Goal: Task Accomplishment & Management: Use online tool/utility

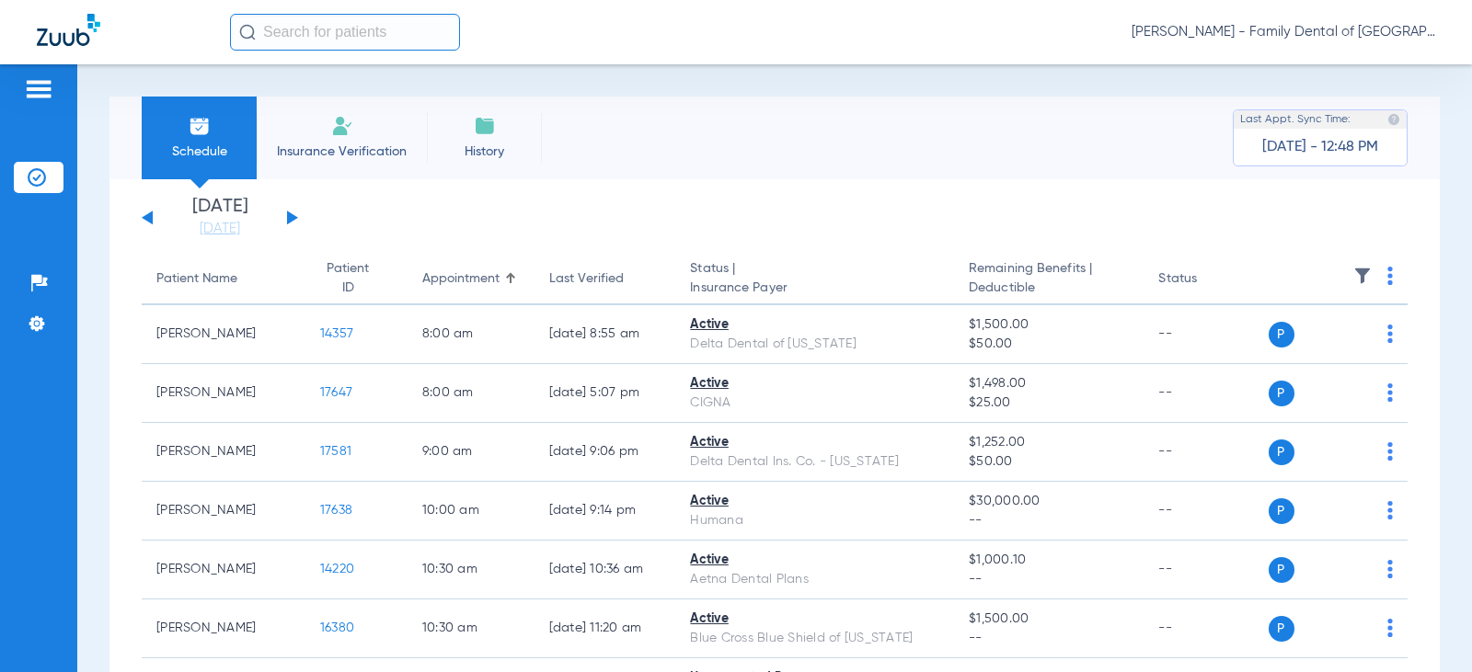
click at [314, 35] on input "text" at bounding box center [345, 32] width 230 height 37
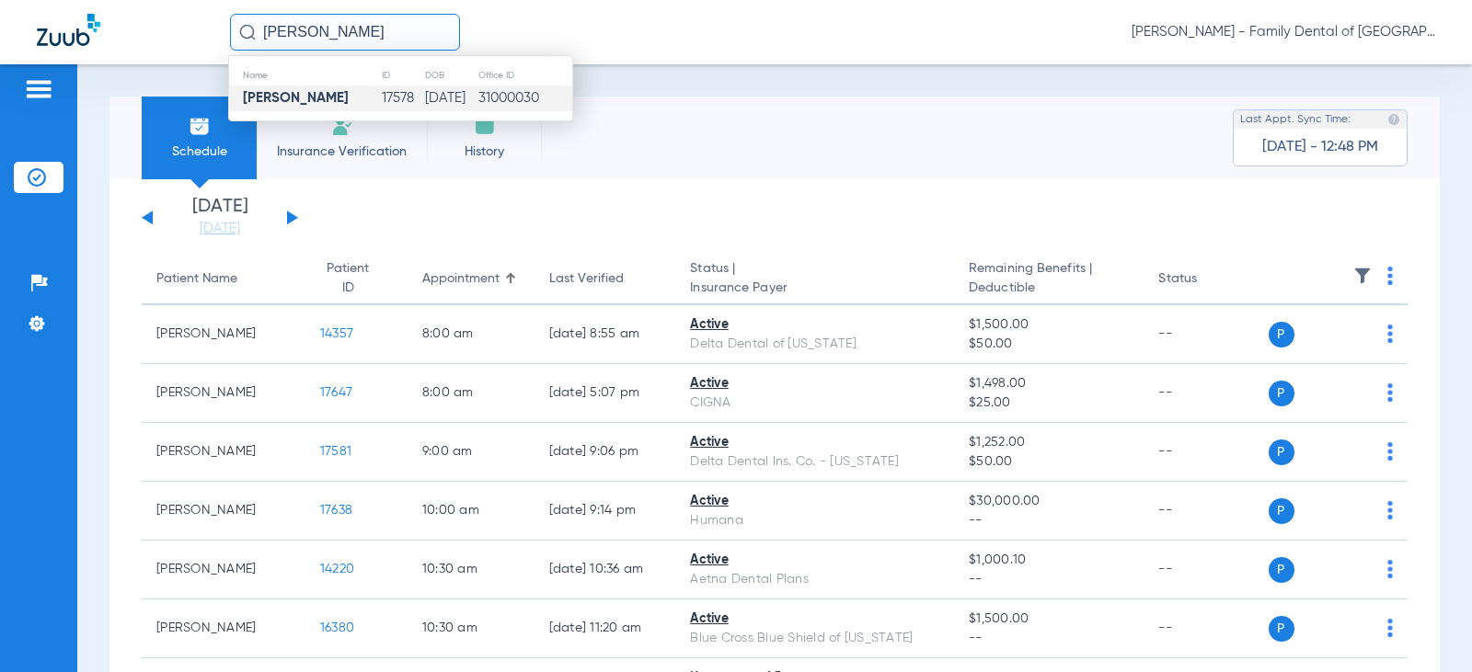
type input "[PERSON_NAME]"
click at [346, 96] on td "[PERSON_NAME]" at bounding box center [305, 99] width 152 height 26
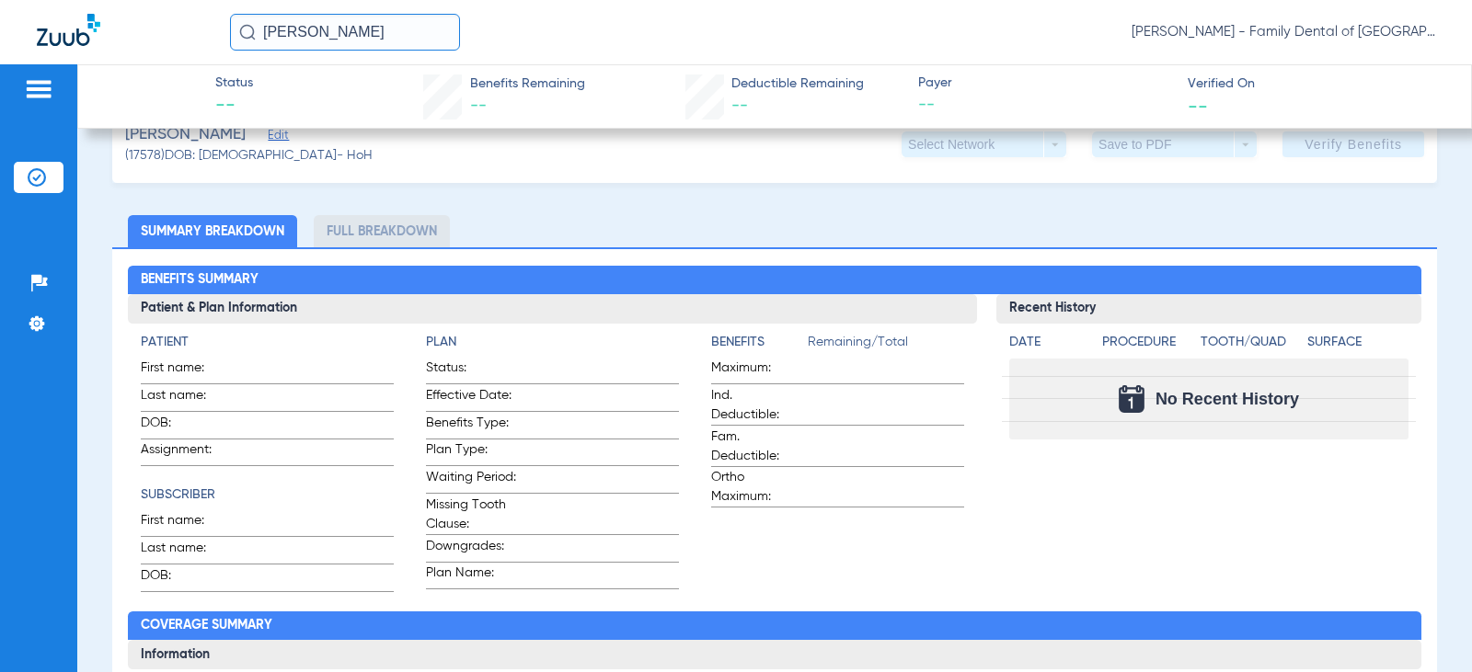
scroll to position [92, 0]
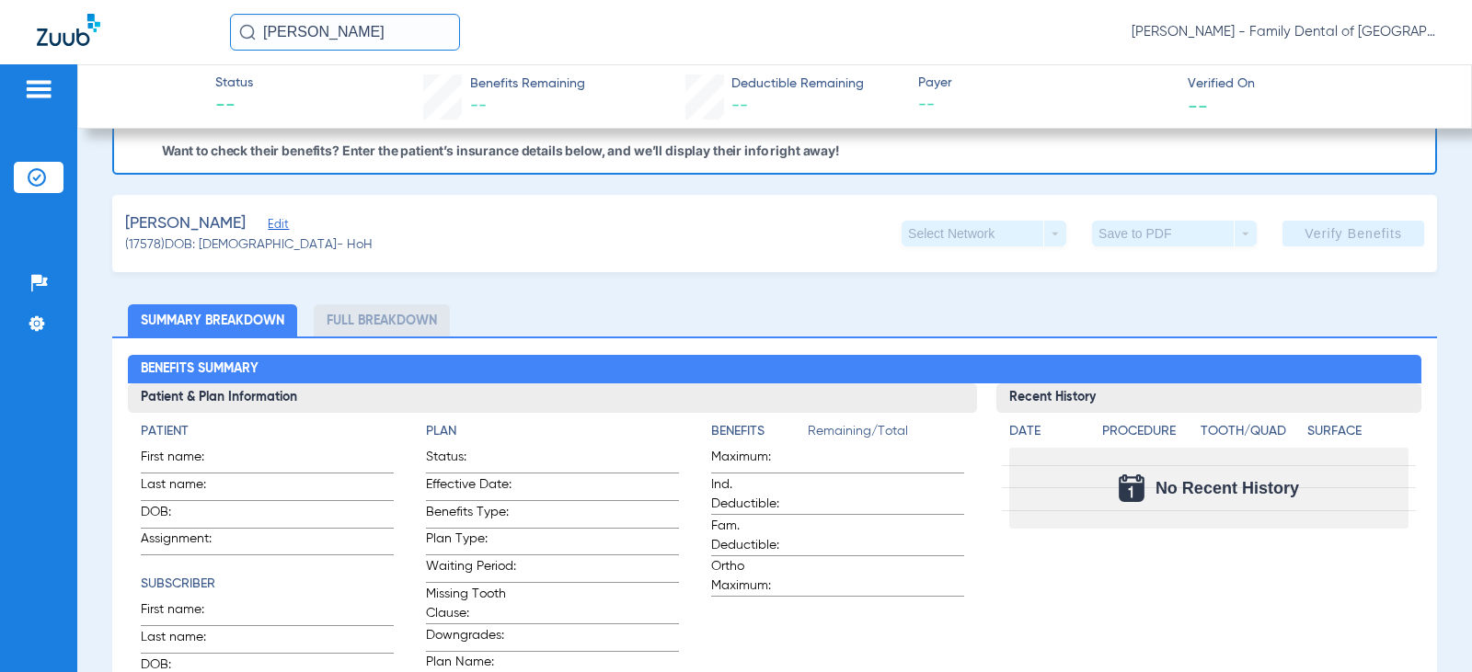
click at [276, 228] on span "Edit" at bounding box center [276, 226] width 17 height 17
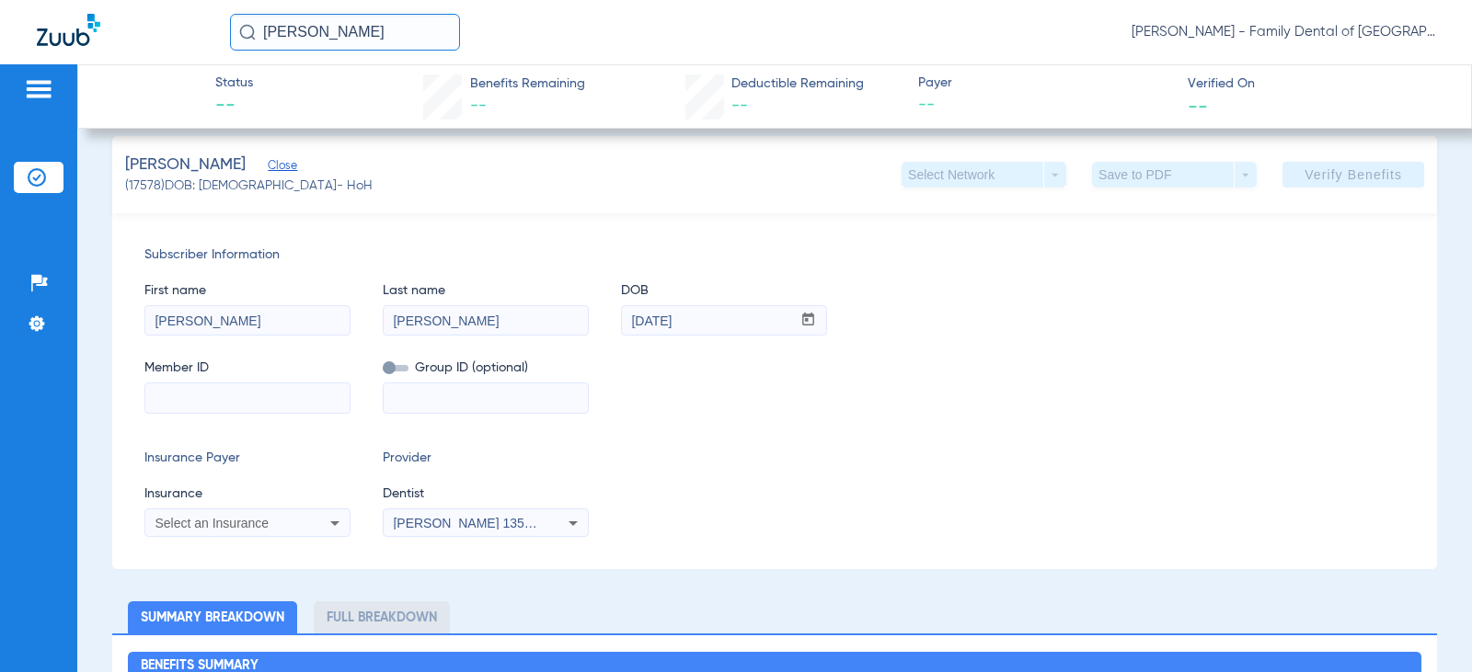
scroll to position [184, 0]
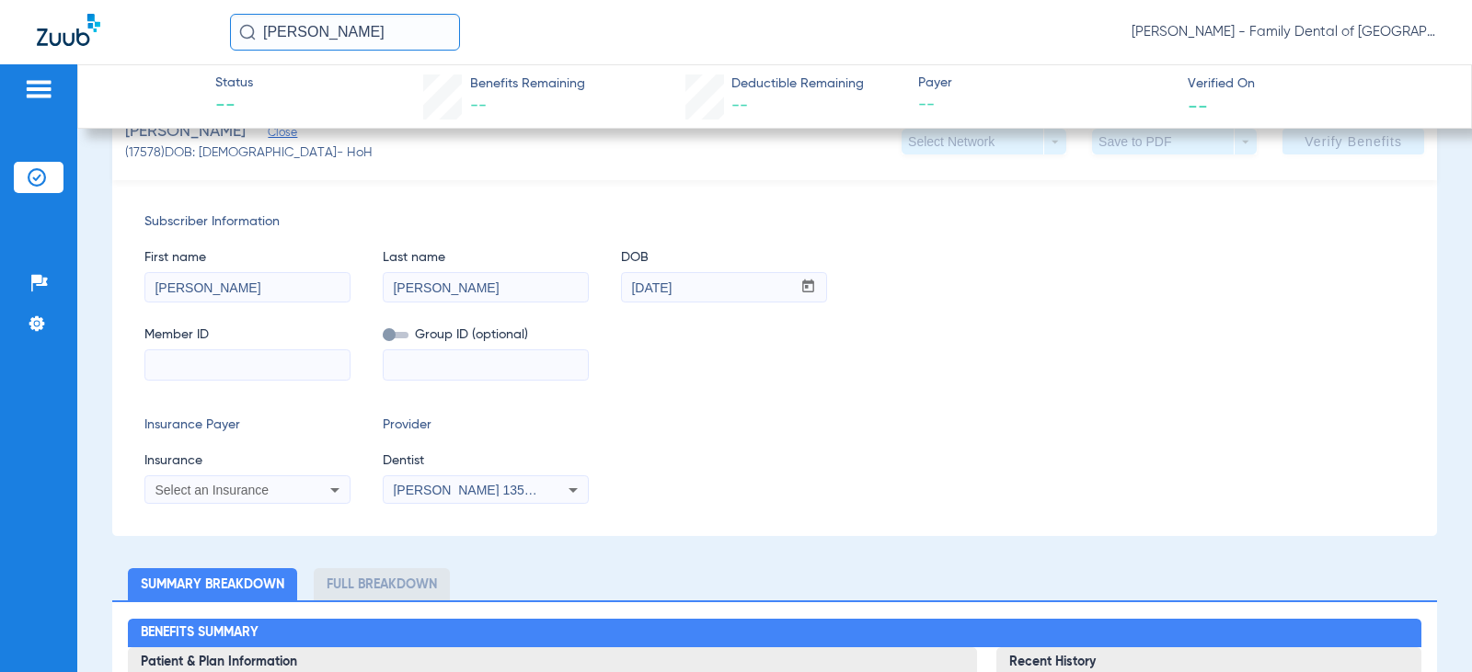
click at [265, 362] on input at bounding box center [247, 364] width 204 height 29
click at [256, 373] on input at bounding box center [247, 364] width 204 height 29
paste input "378211753"
type input "378211753"
click at [457, 373] on input at bounding box center [486, 364] width 204 height 29
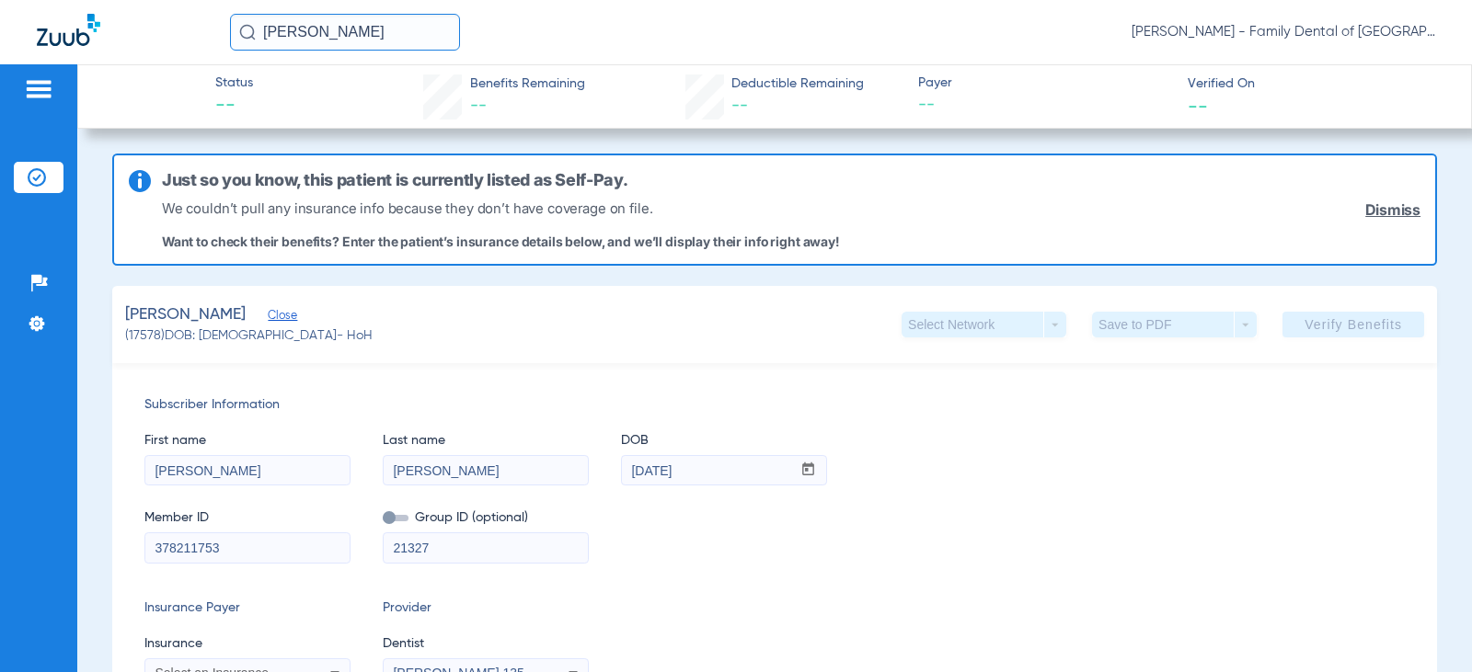
scroll to position [0, 0]
type input "21327"
click at [625, 349] on div "[PERSON_NAME] (17578) DOB: [DEMOGRAPHIC_DATA] - HoH Select Network arrow_drop_d…" at bounding box center [774, 325] width 1325 height 77
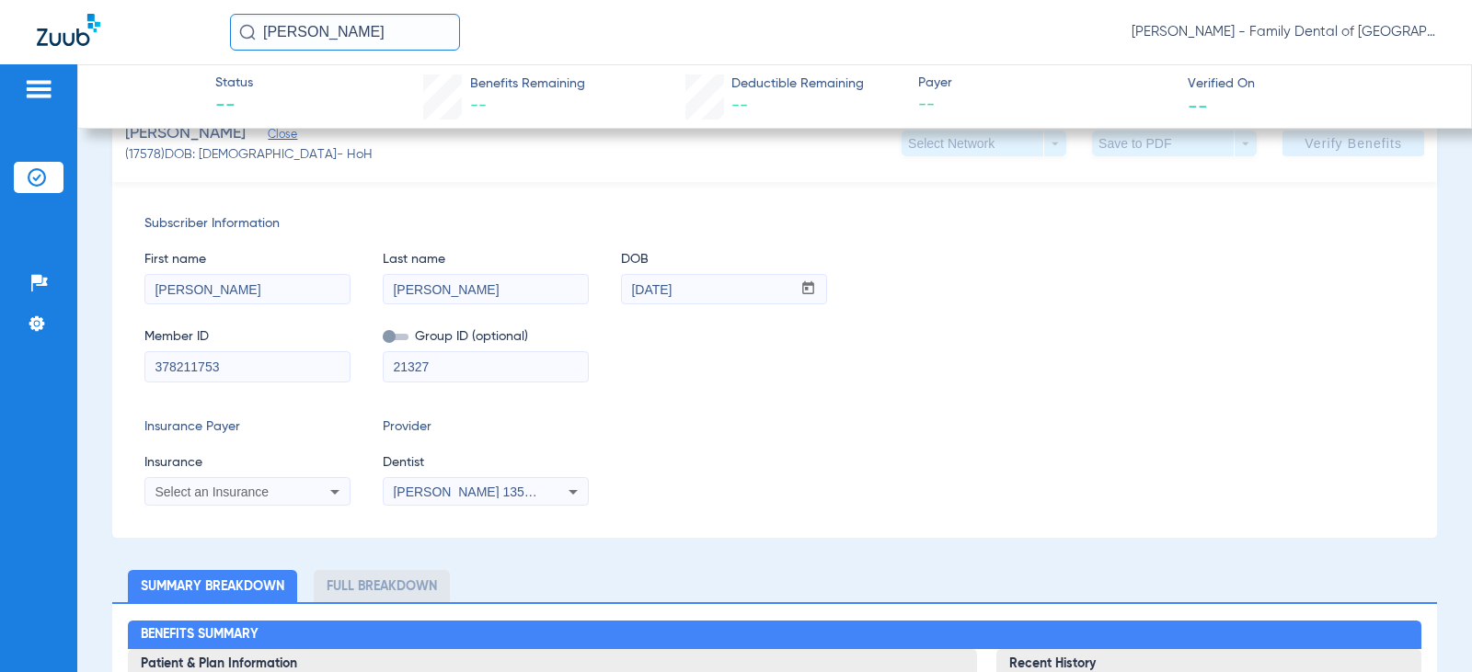
scroll to position [184, 0]
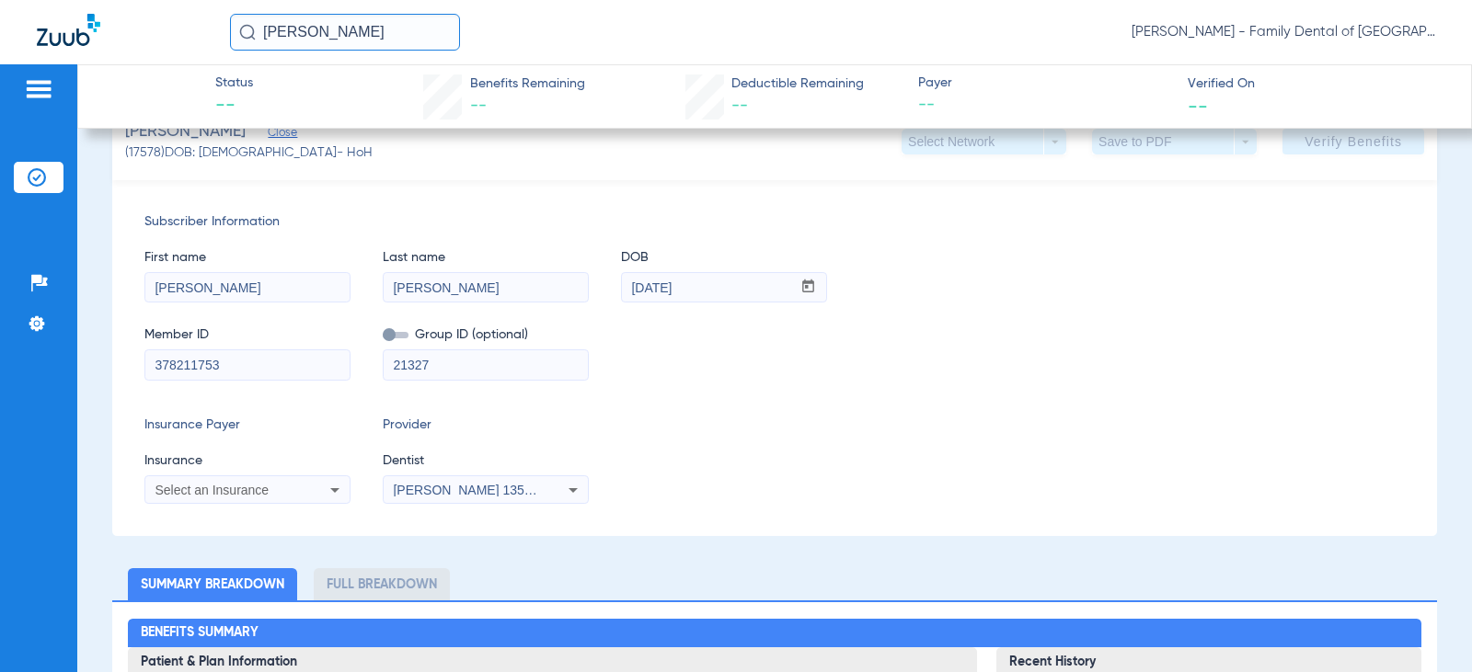
click at [293, 493] on div "Select an Insurance" at bounding box center [229, 490] width 148 height 13
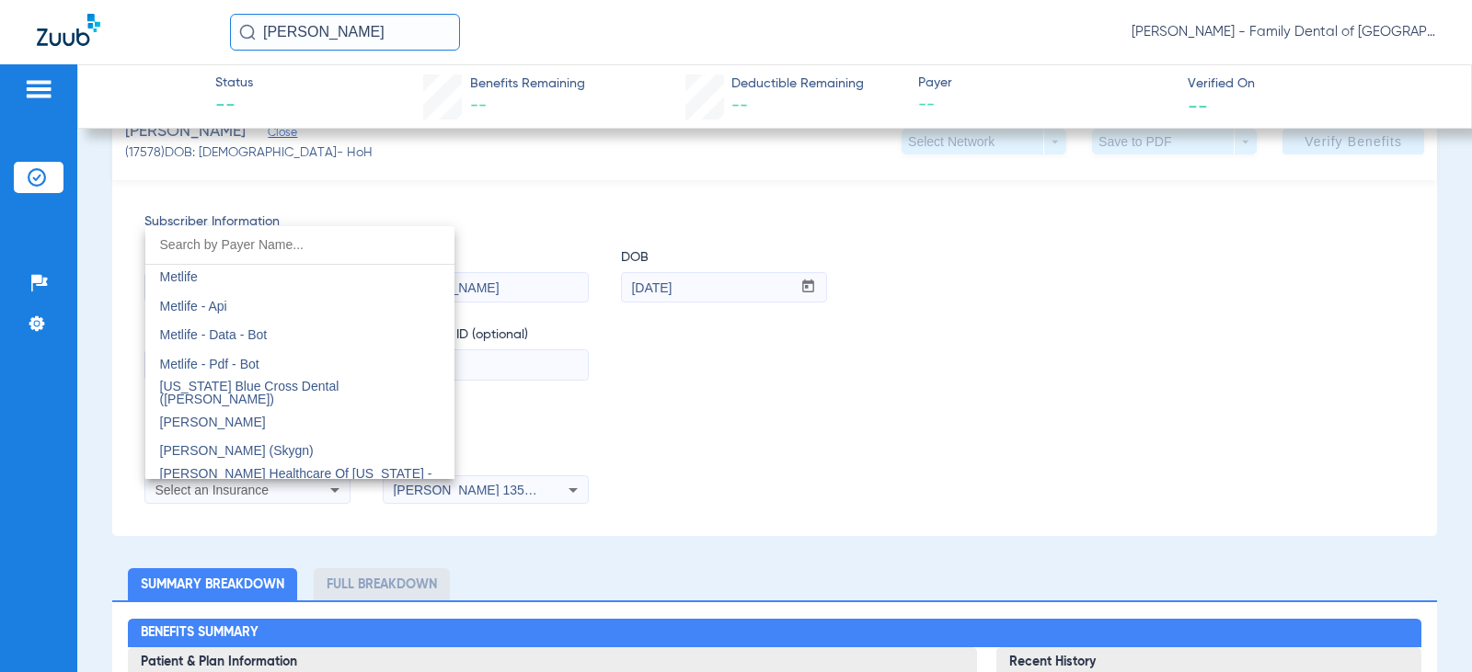
scroll to position [9015, 0]
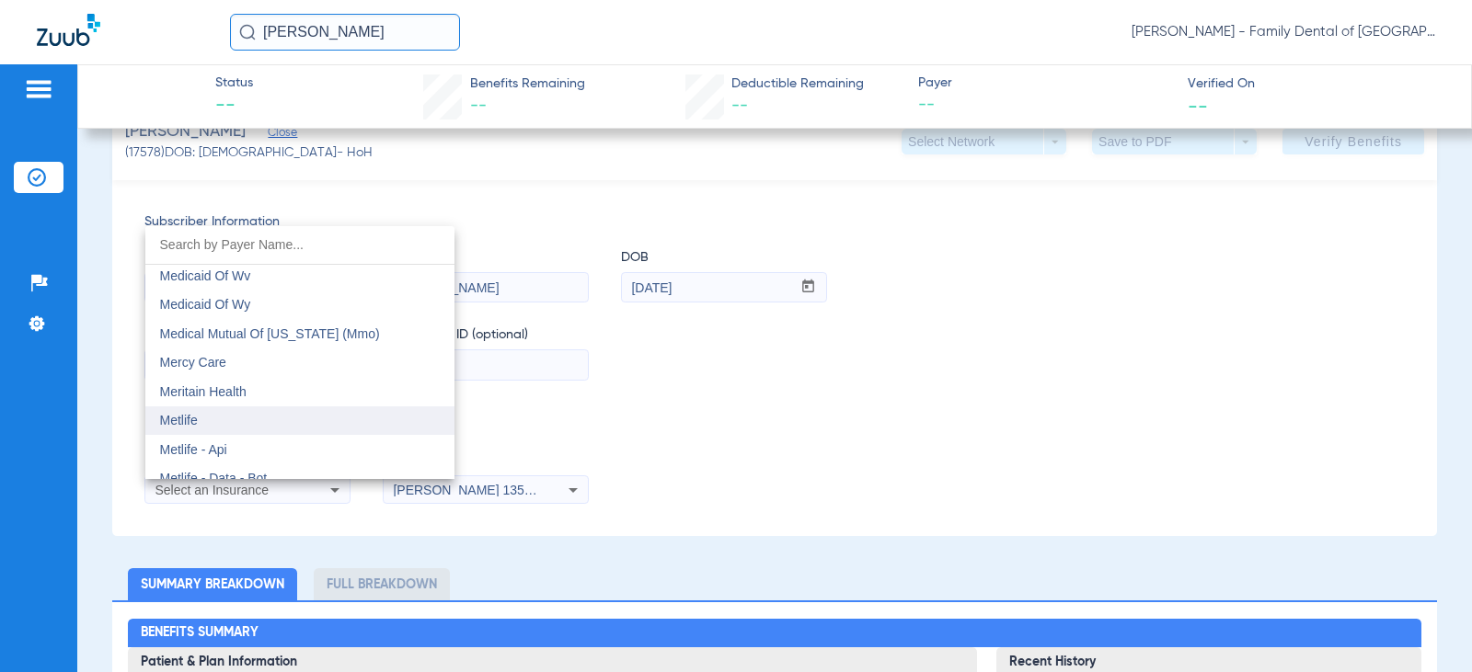
click at [252, 412] on mat-option "Metlife" at bounding box center [299, 421] width 309 height 29
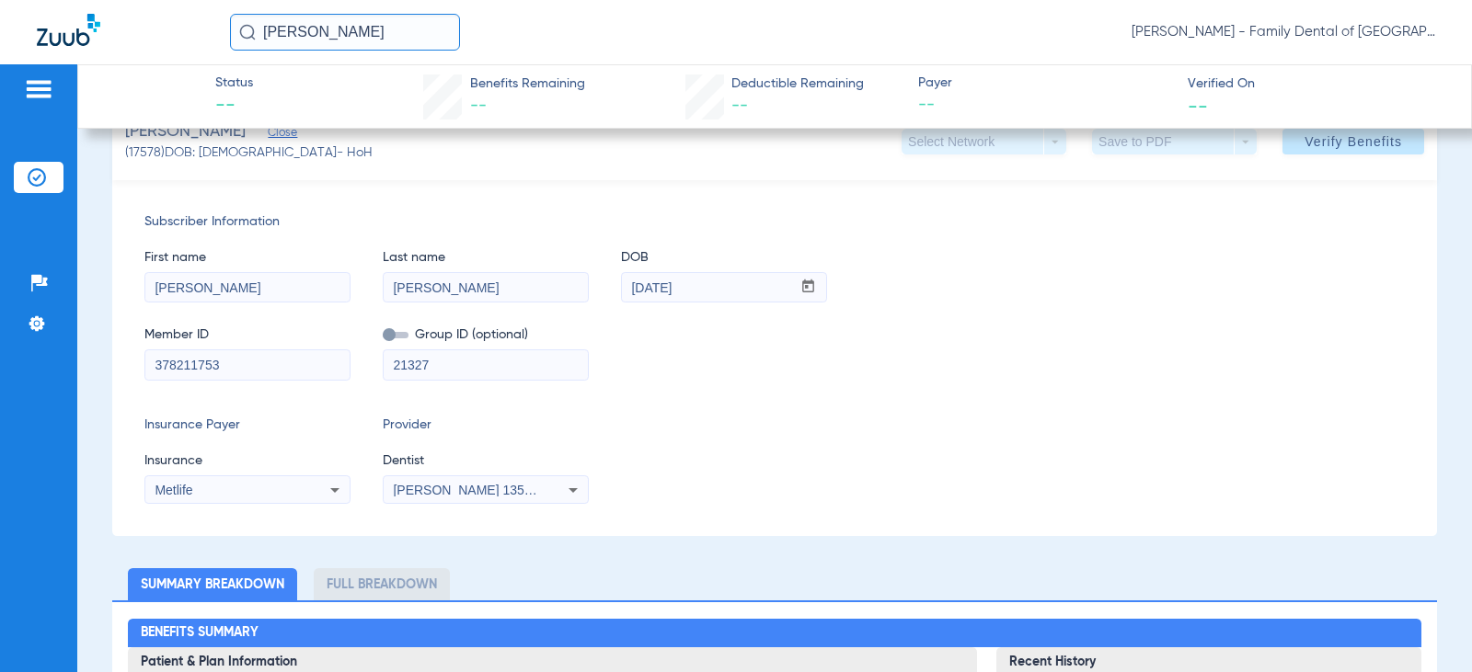
scroll to position [0, 0]
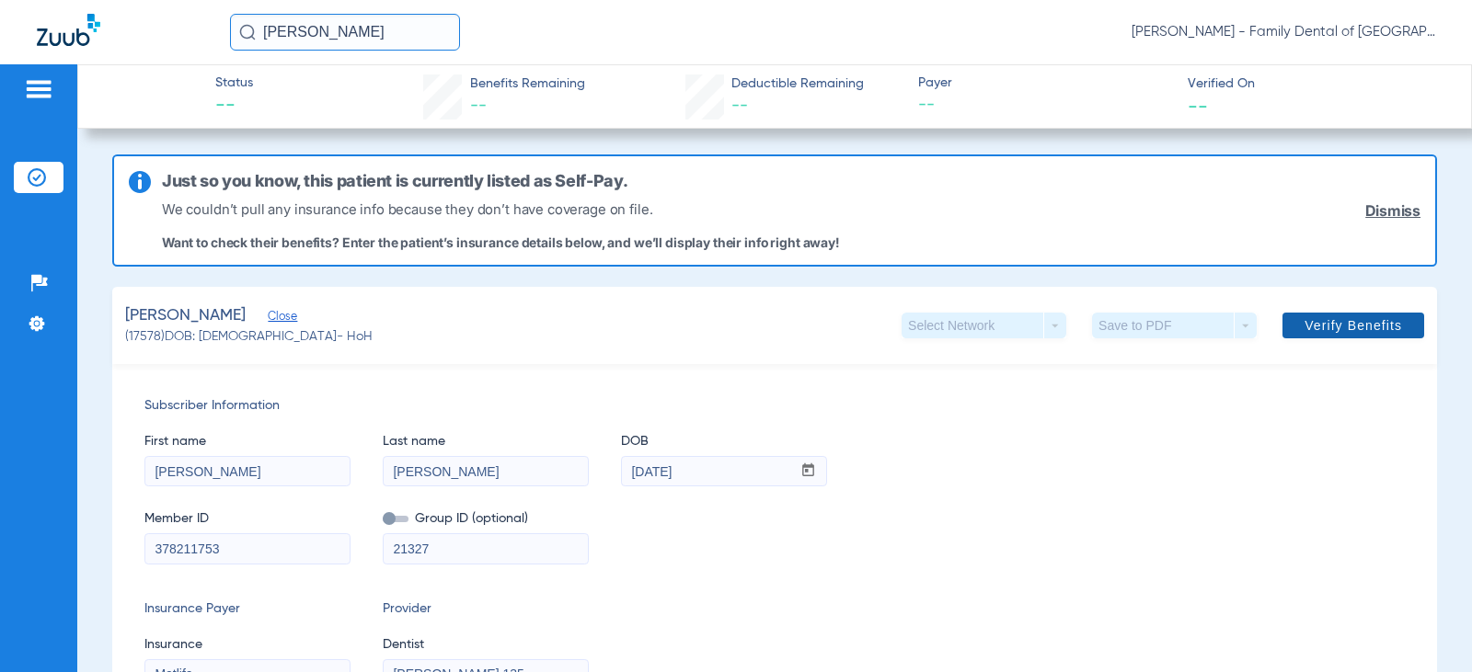
click at [1371, 321] on span "Verify Benefits" at bounding box center [1353, 325] width 98 height 15
